Goal: Information Seeking & Learning: Learn about a topic

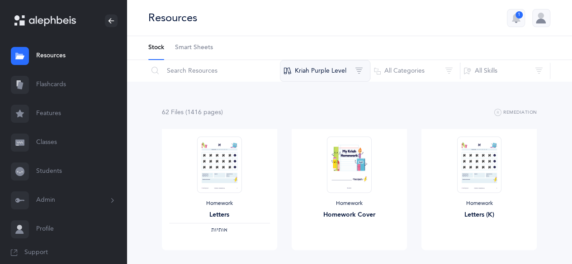
click at [325, 67] on button "Kriah Purple Level" at bounding box center [325, 71] width 90 height 22
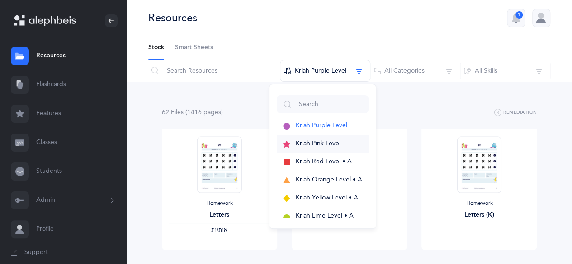
click at [314, 146] on span "Kriah Pink Level" at bounding box center [318, 143] width 45 height 7
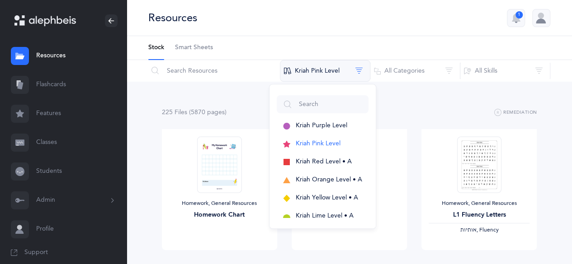
click at [312, 74] on button "Kriah Pink Level" at bounding box center [325, 71] width 90 height 22
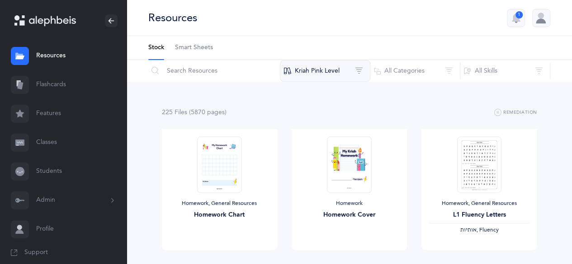
click at [324, 64] on button "Kriah Pink Level" at bounding box center [325, 71] width 90 height 22
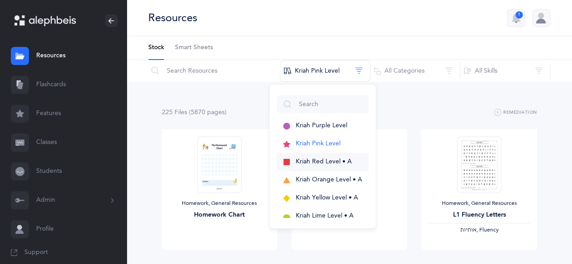
click at [322, 160] on span "Kriah Red Level • A" at bounding box center [324, 161] width 56 height 7
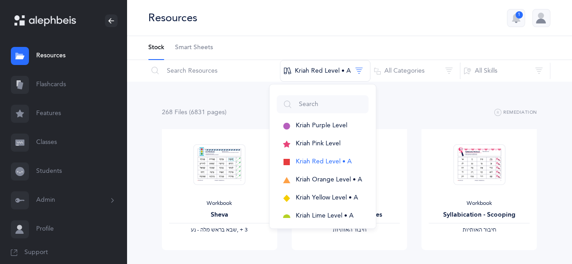
click at [230, 117] on div "268 File s (6831 page s ) Remediation" at bounding box center [349, 112] width 375 height 11
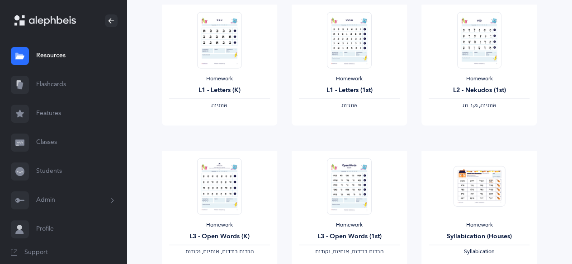
scroll to position [226, 0]
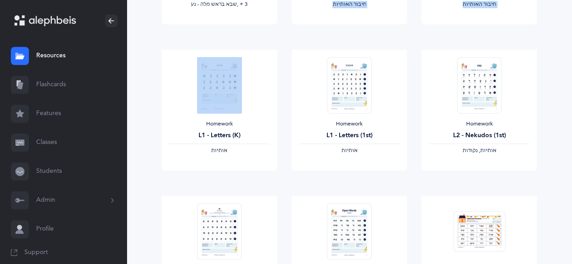
drag, startPoint x: 281, startPoint y: 49, endPoint x: 265, endPoint y: 47, distance: 16.0
click at [273, 39] on link "View" at bounding box center [219, 33] width 115 height 18
click at [468, 182] on link "View" at bounding box center [478, 180] width 115 height 18
